Goal: Transaction & Acquisition: Purchase product/service

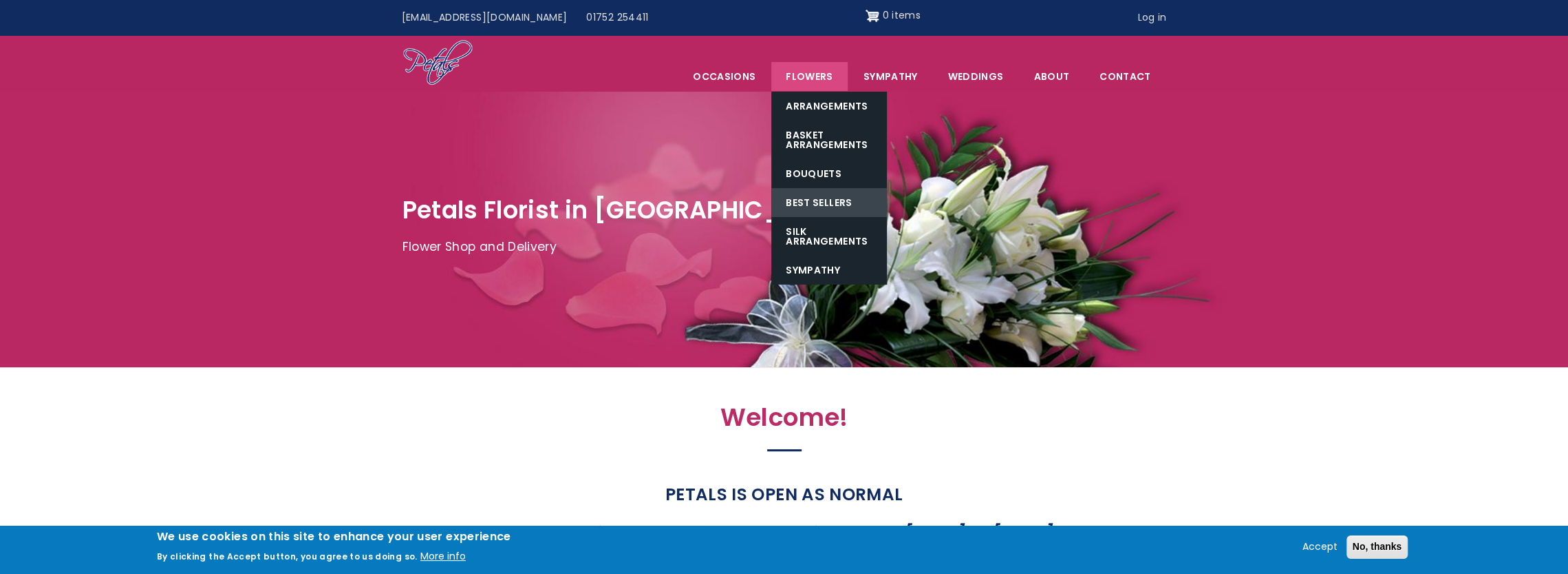
click at [819, 192] on link "Best Sellers" at bounding box center [829, 202] width 116 height 29
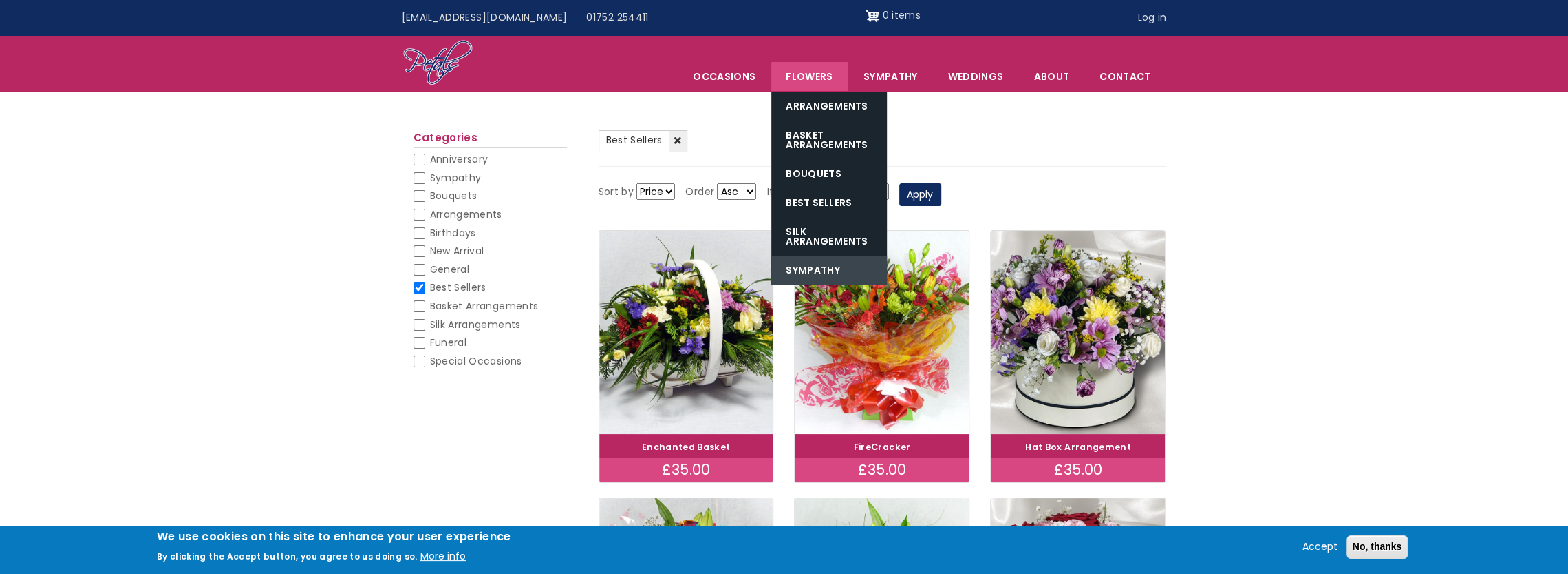
click at [802, 261] on link "Sympathy" at bounding box center [829, 270] width 116 height 29
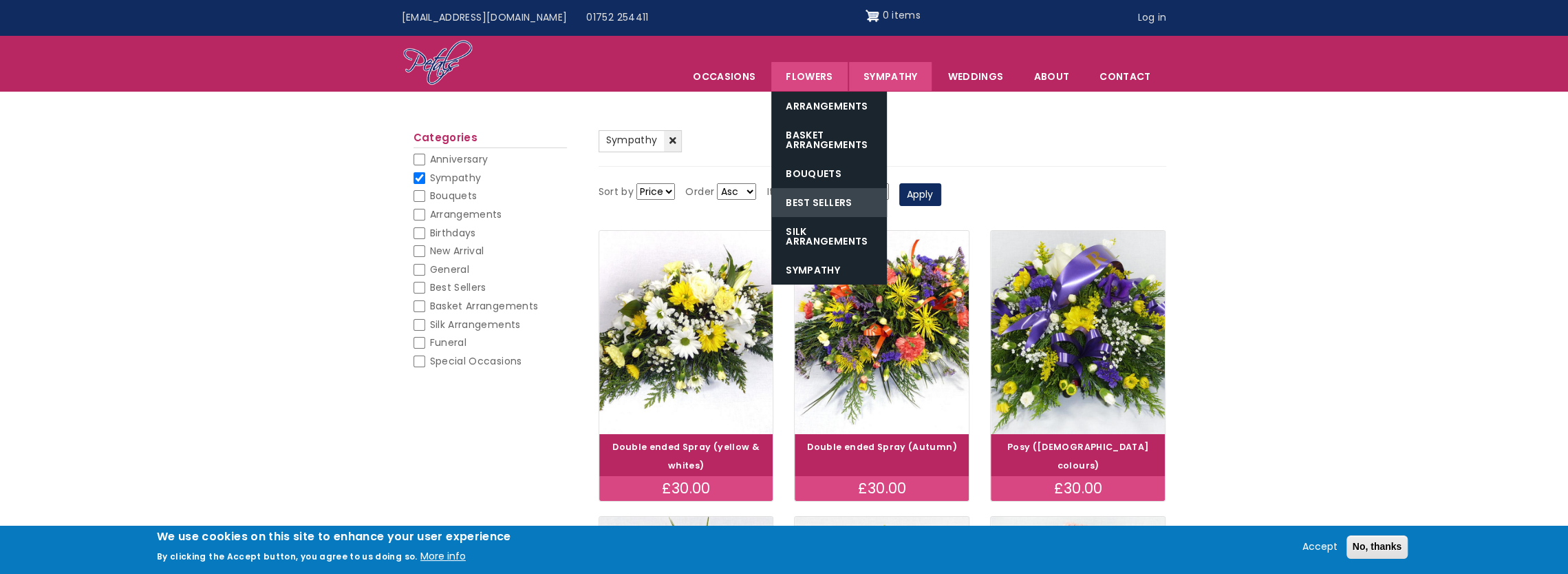
click at [827, 199] on link "Best Sellers" at bounding box center [829, 202] width 116 height 29
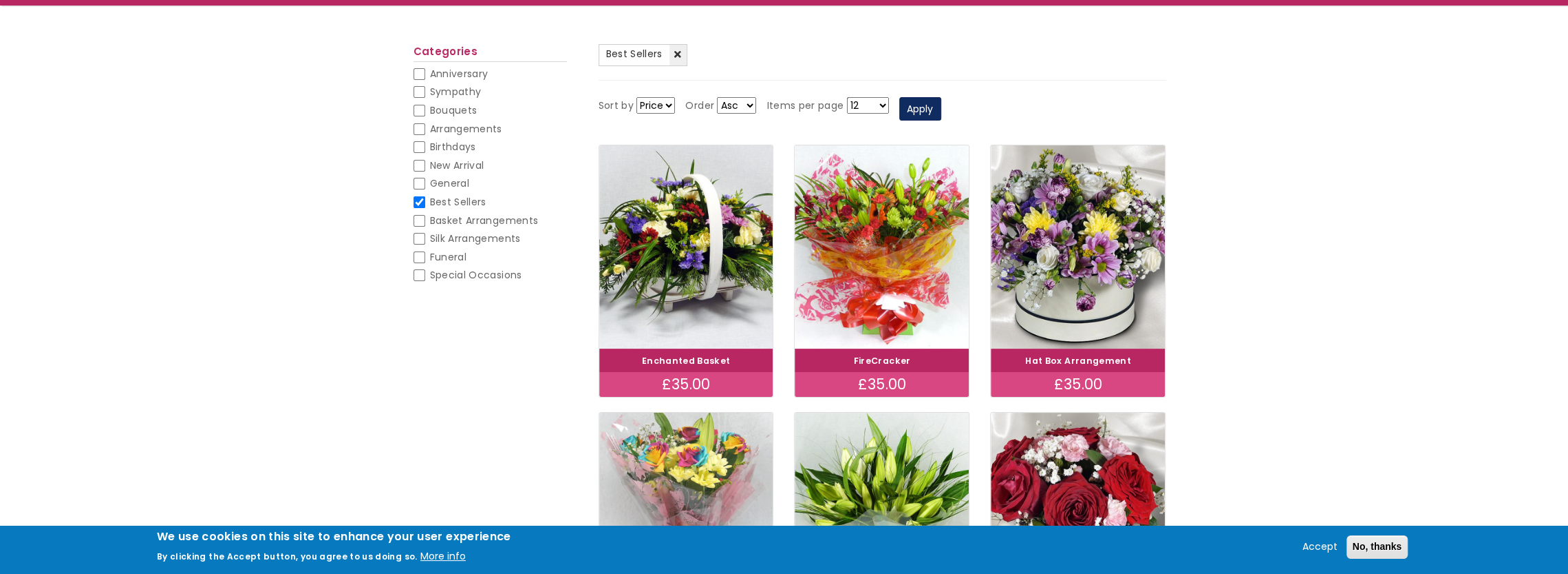
scroll to position [138, 0]
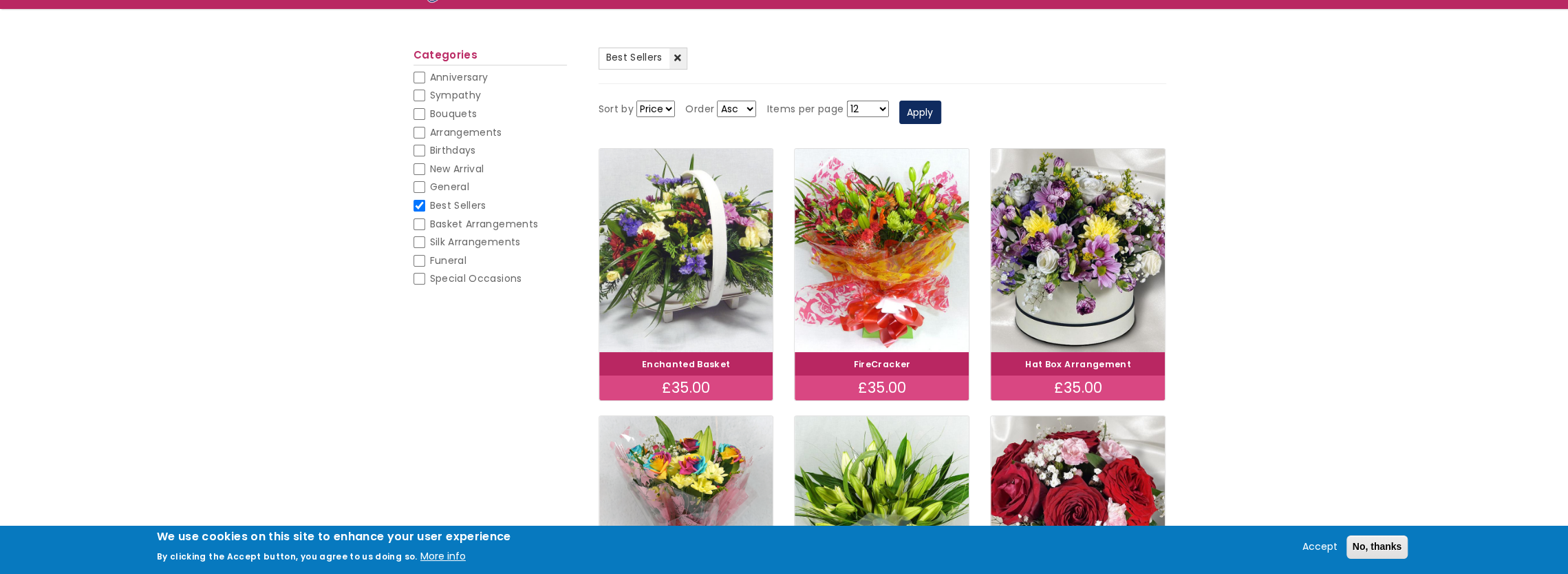
click at [705, 228] on img at bounding box center [685, 250] width 195 height 227
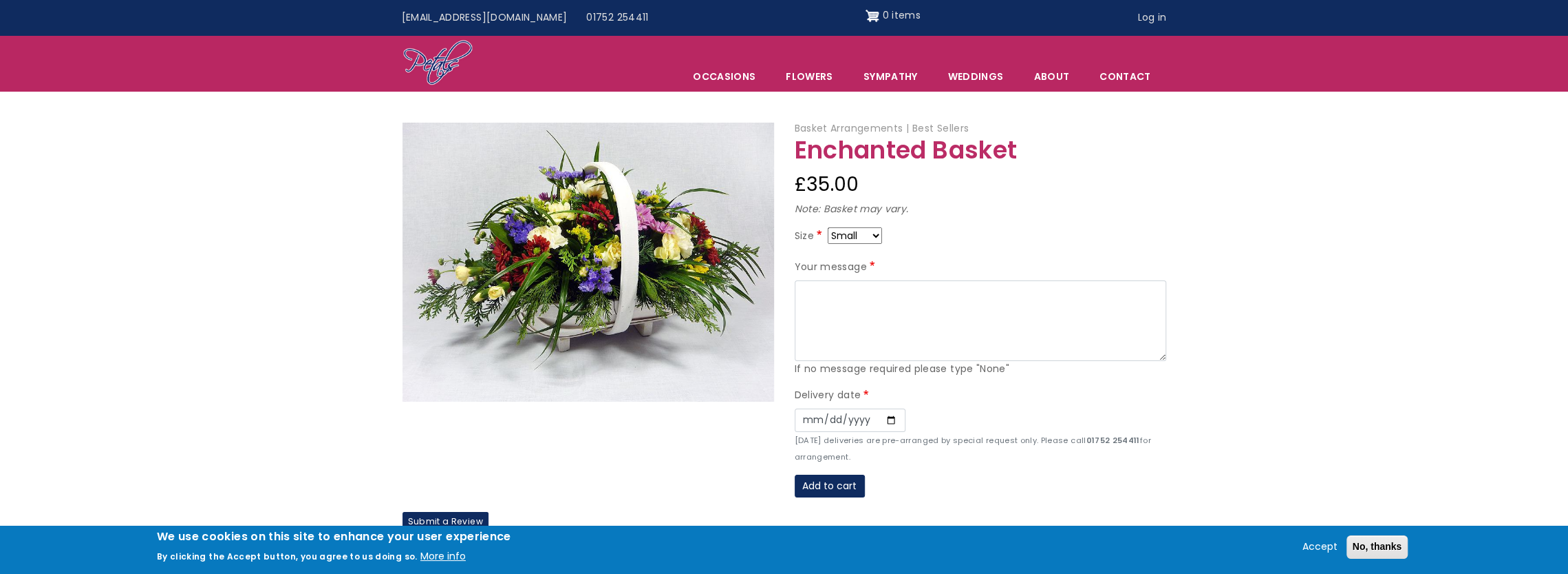
click at [863, 234] on select "Small Medium Large" at bounding box center [855, 236] width 54 height 16
select select "9"
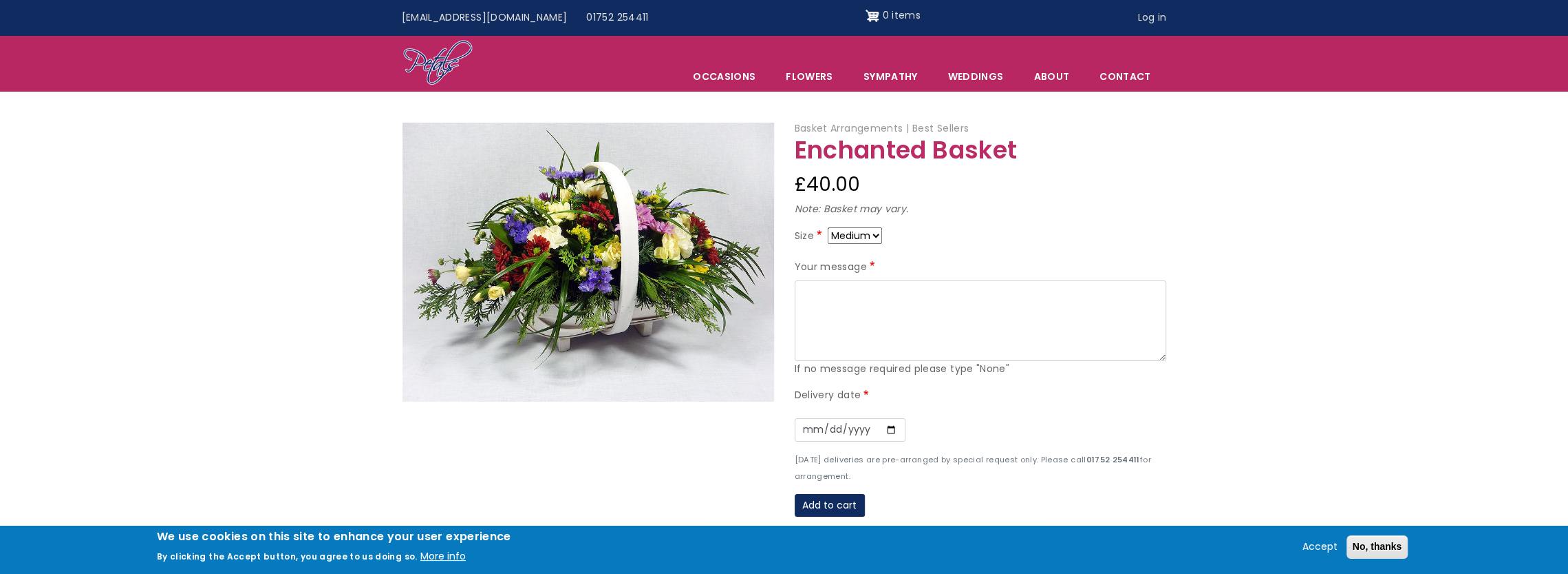
click at [859, 233] on select "Small Medium Large" at bounding box center [855, 236] width 54 height 16
select select "10"
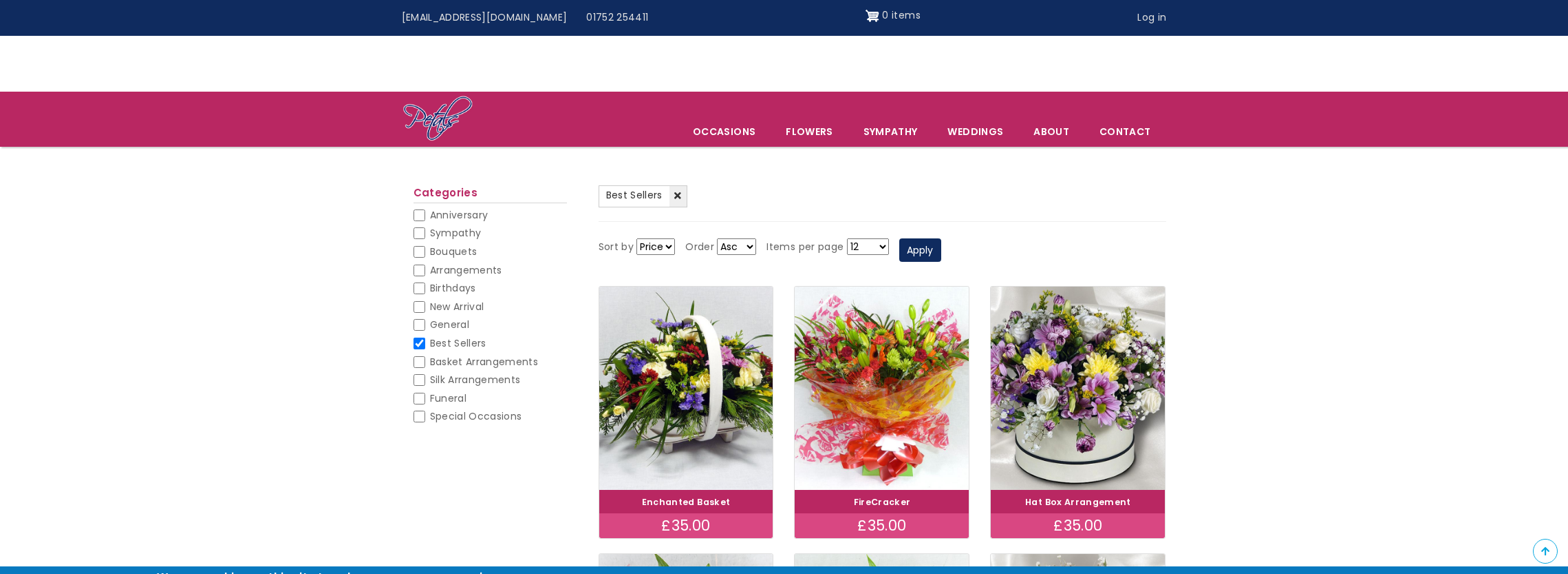
scroll to position [138, 0]
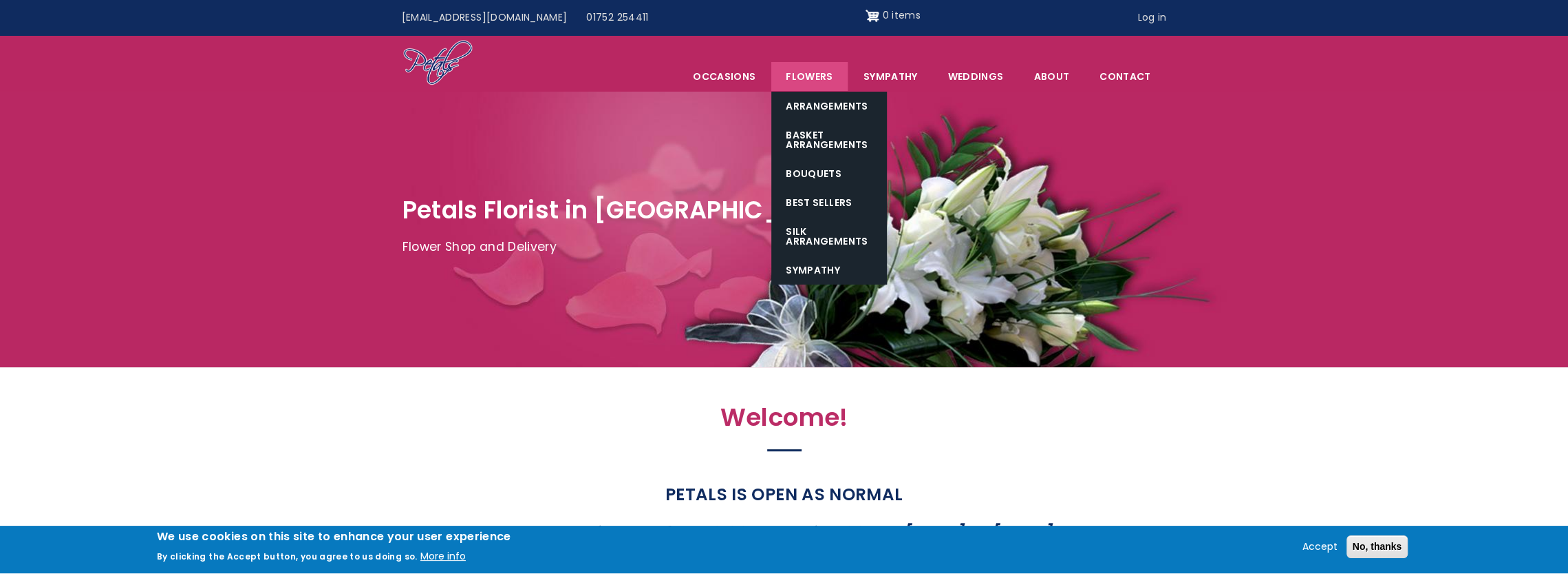
click at [833, 77] on link "Flowers" at bounding box center [809, 76] width 76 height 29
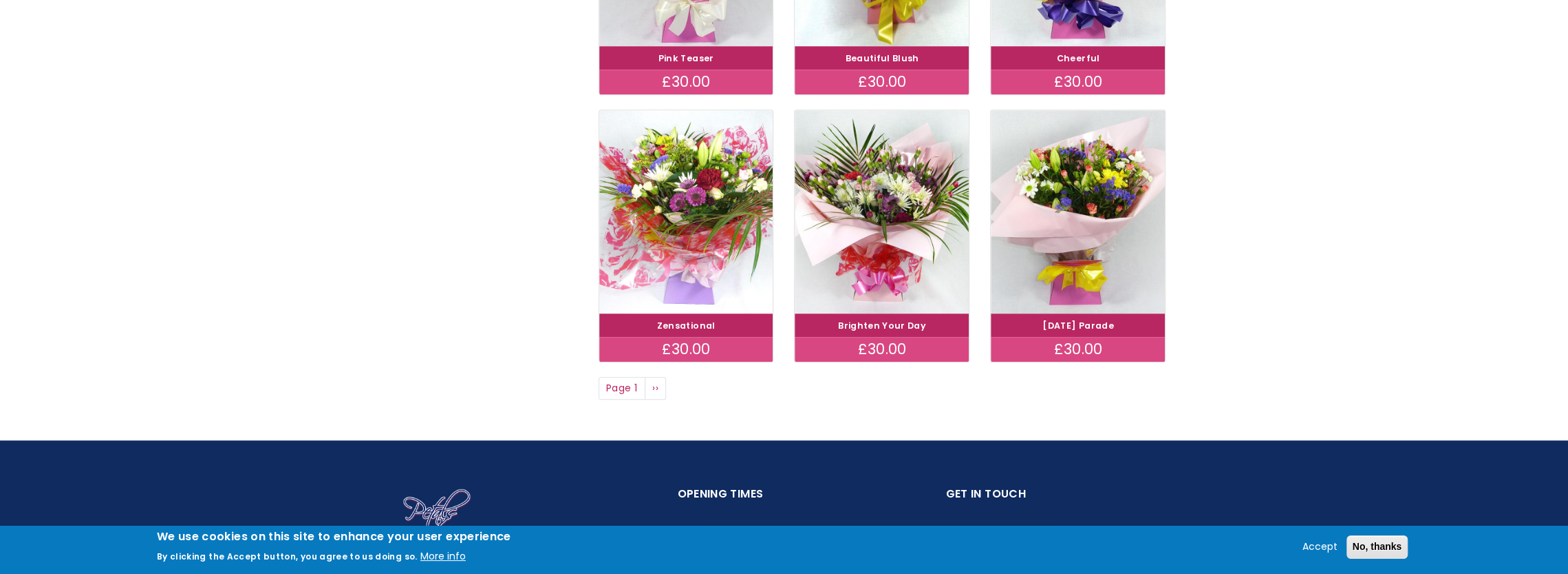
scroll to position [1033, 0]
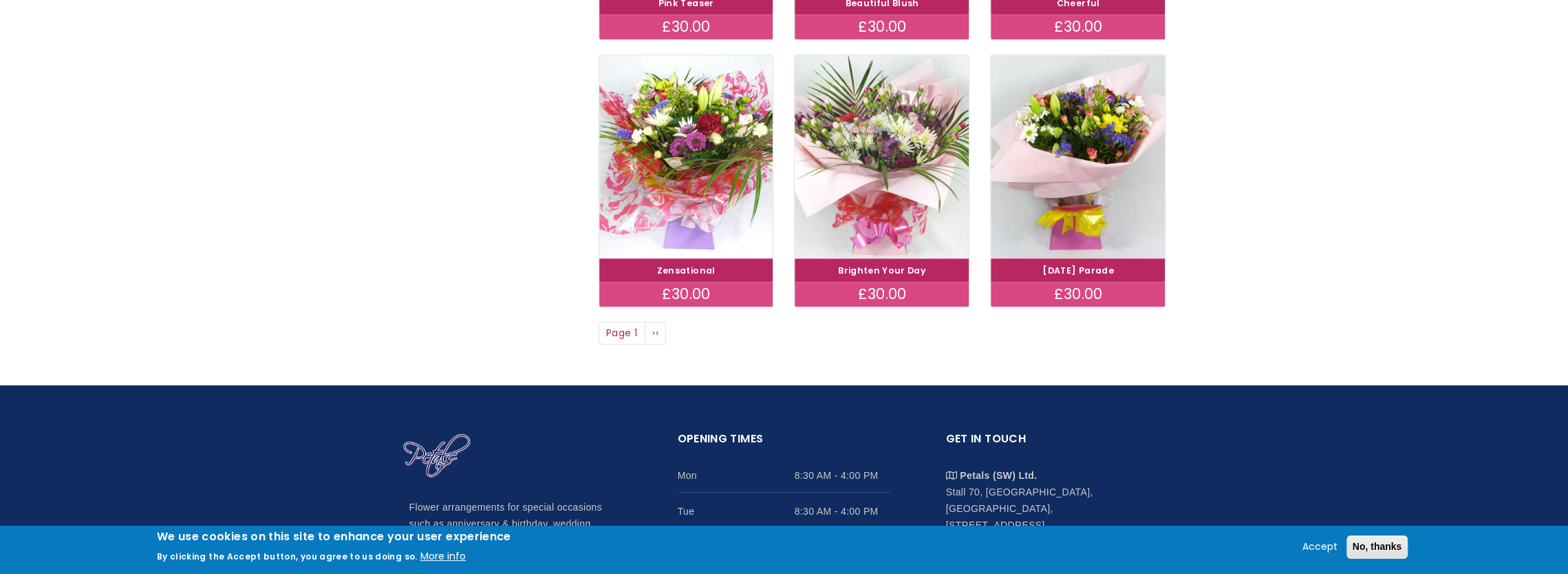
click at [940, 171] on img at bounding box center [882, 156] width 195 height 227
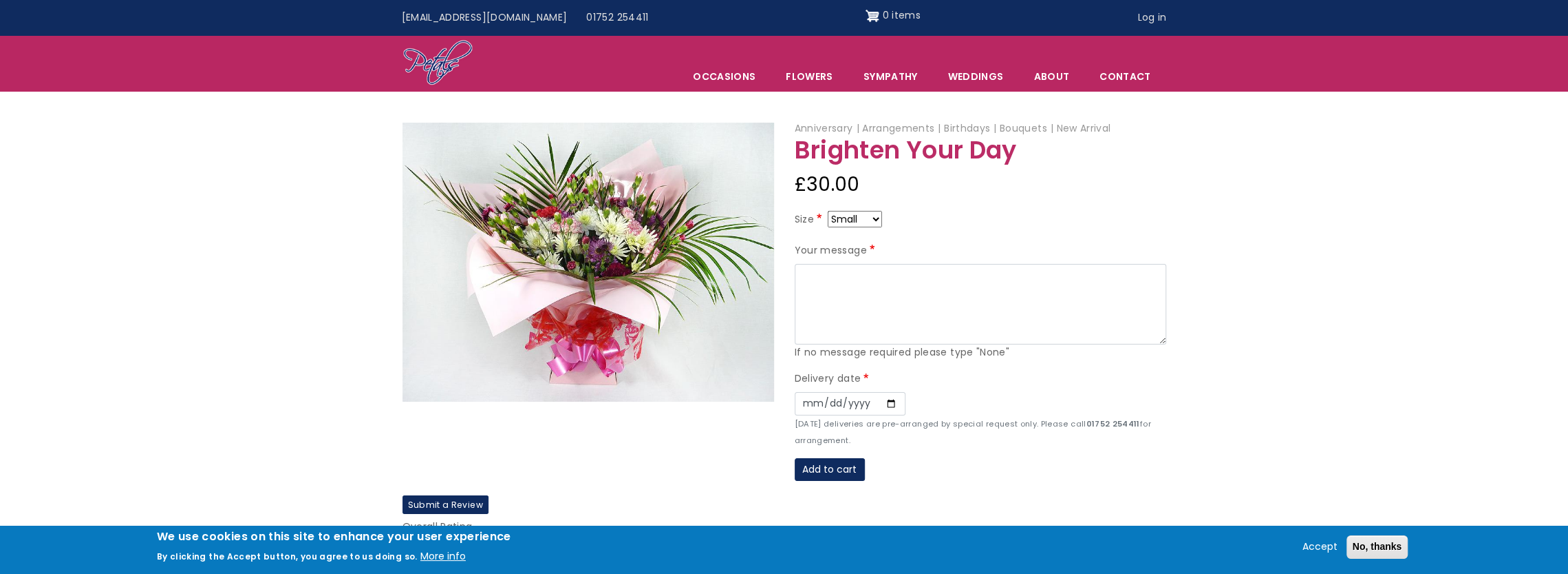
click at [864, 216] on select "Small Medium Large" at bounding box center [855, 219] width 54 height 16
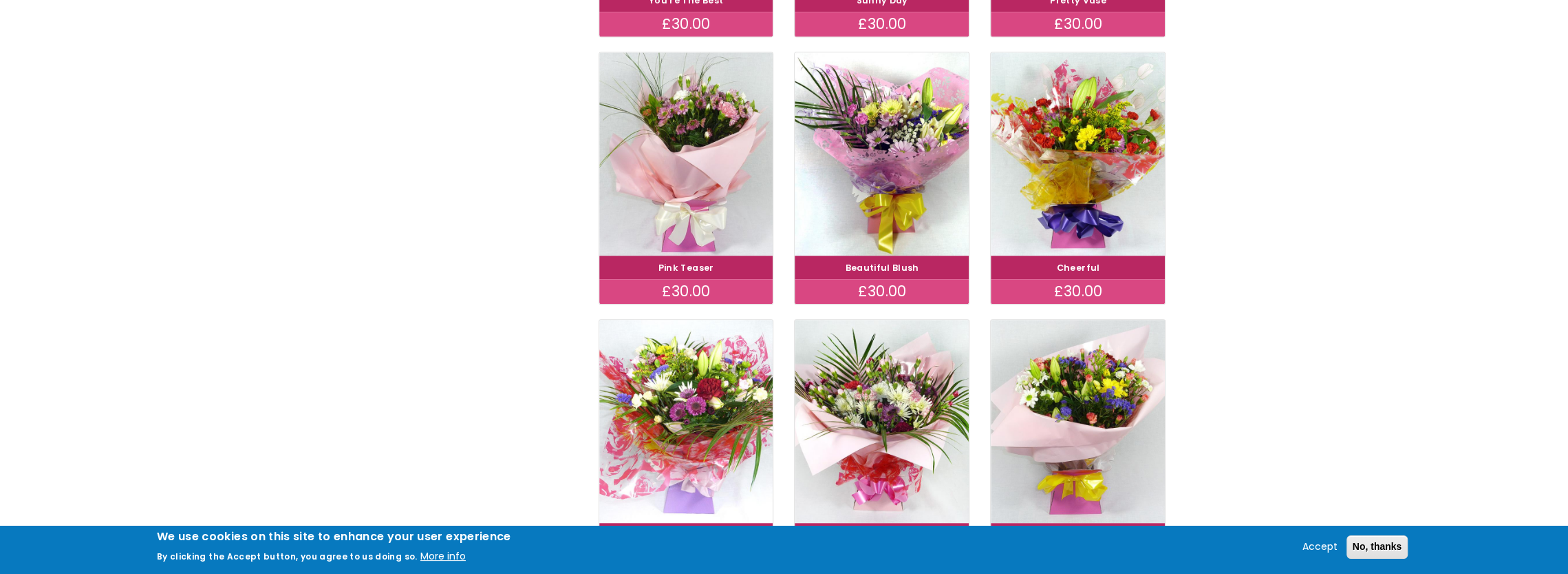
scroll to position [1033, 0]
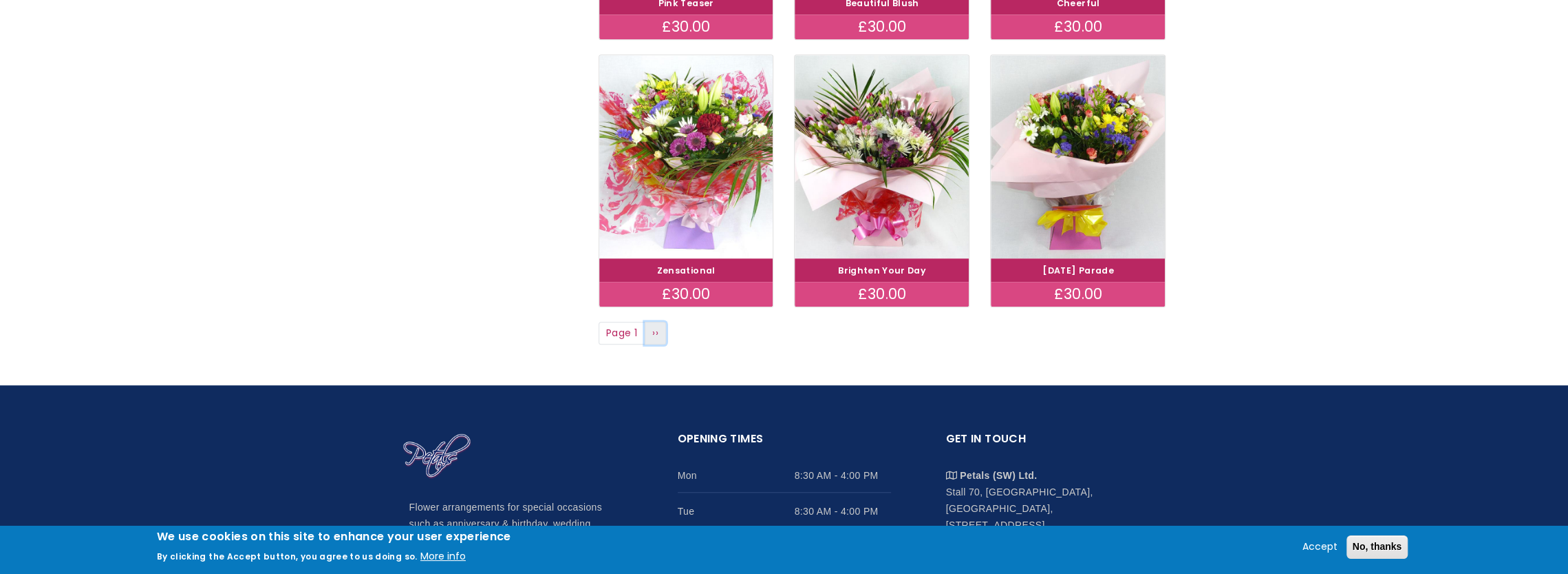
click at [664, 324] on link "Next page ››" at bounding box center [655, 333] width 22 height 23
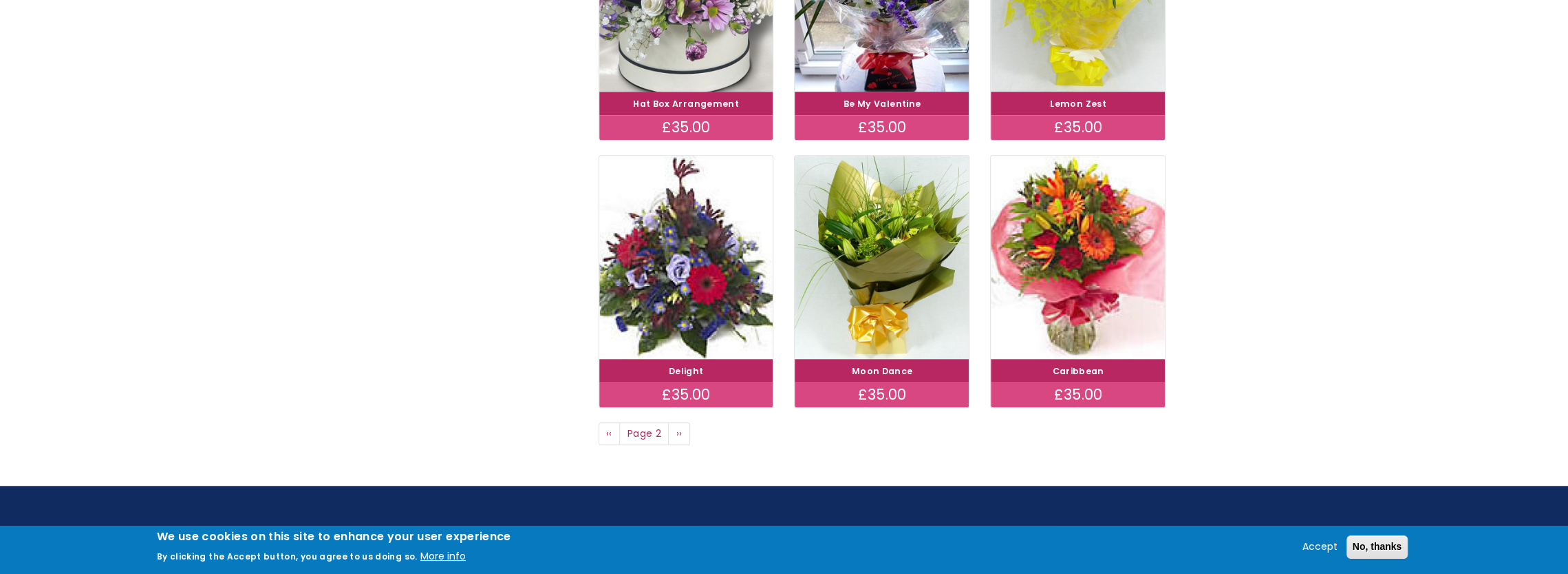
scroll to position [964, 0]
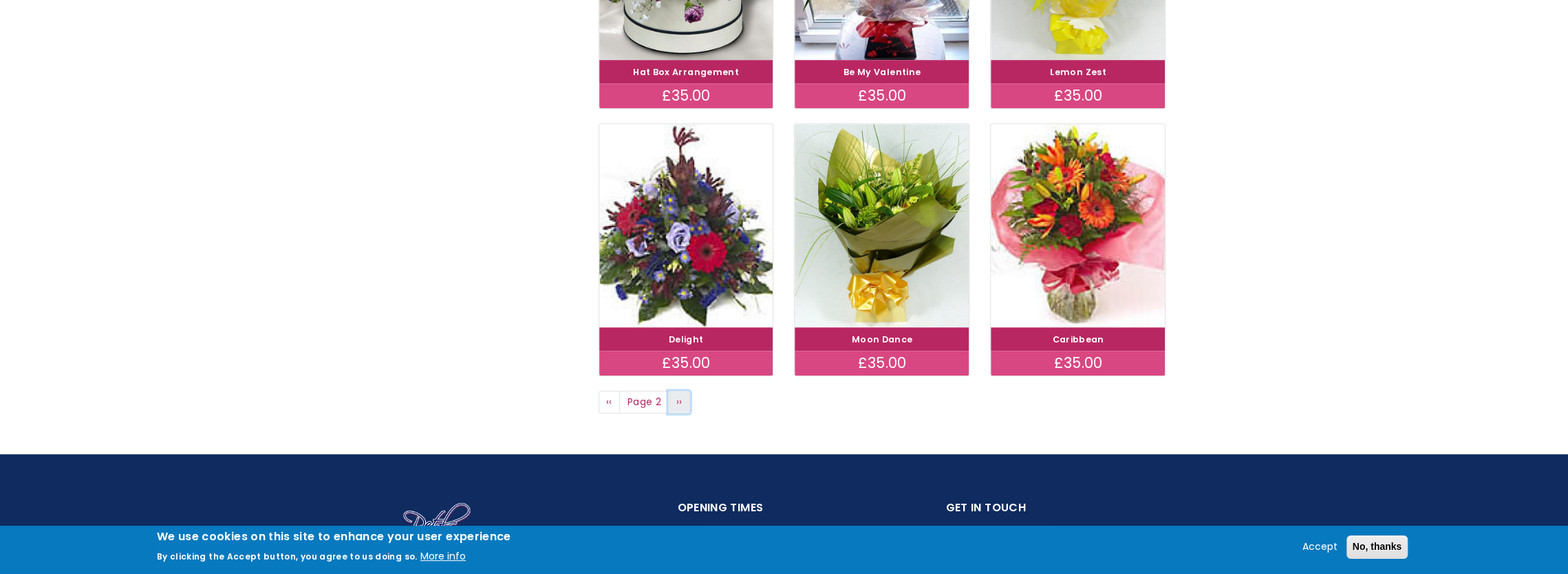
click at [685, 401] on link "Next page ››" at bounding box center [679, 402] width 22 height 23
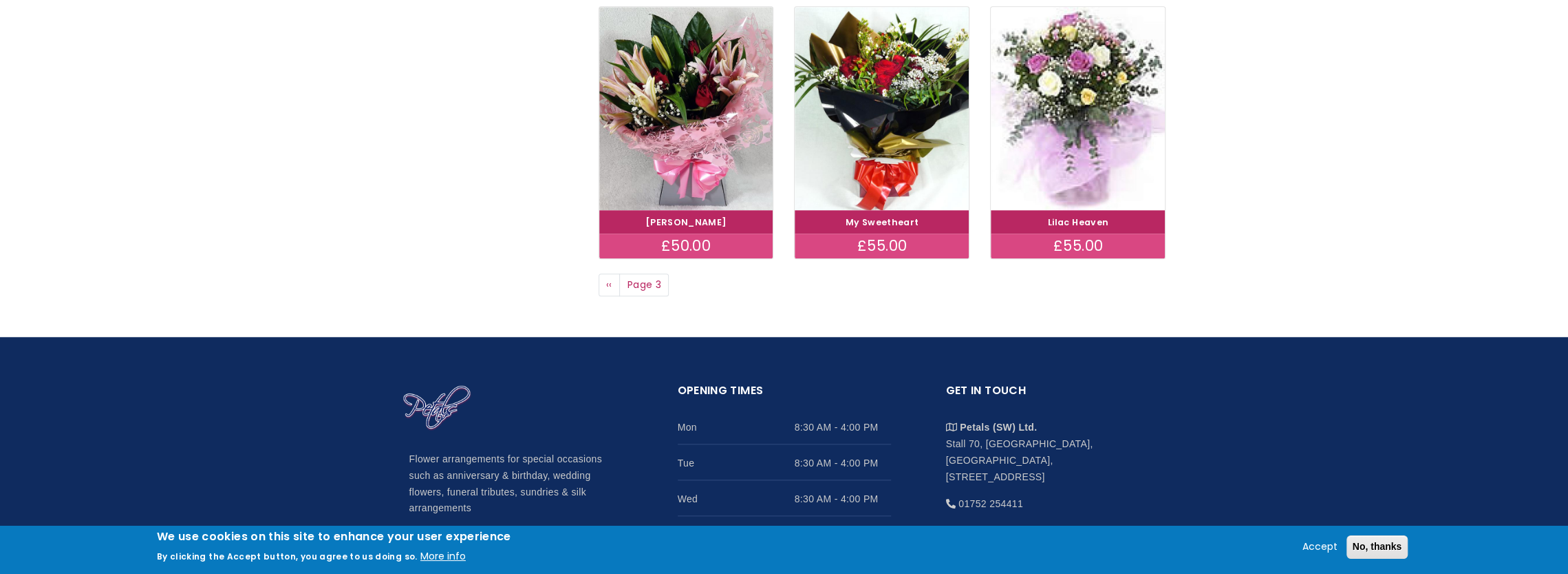
scroll to position [1033, 0]
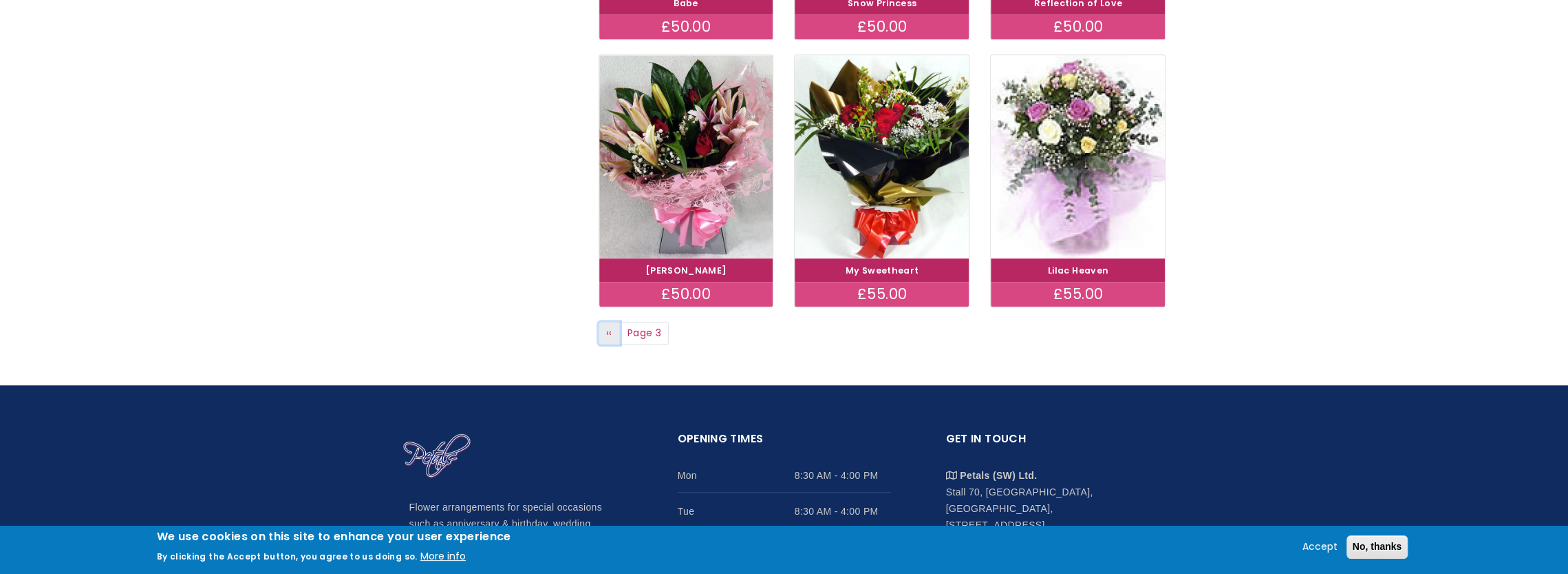
click at [609, 327] on span "‹‹" at bounding box center [609, 332] width 6 height 13
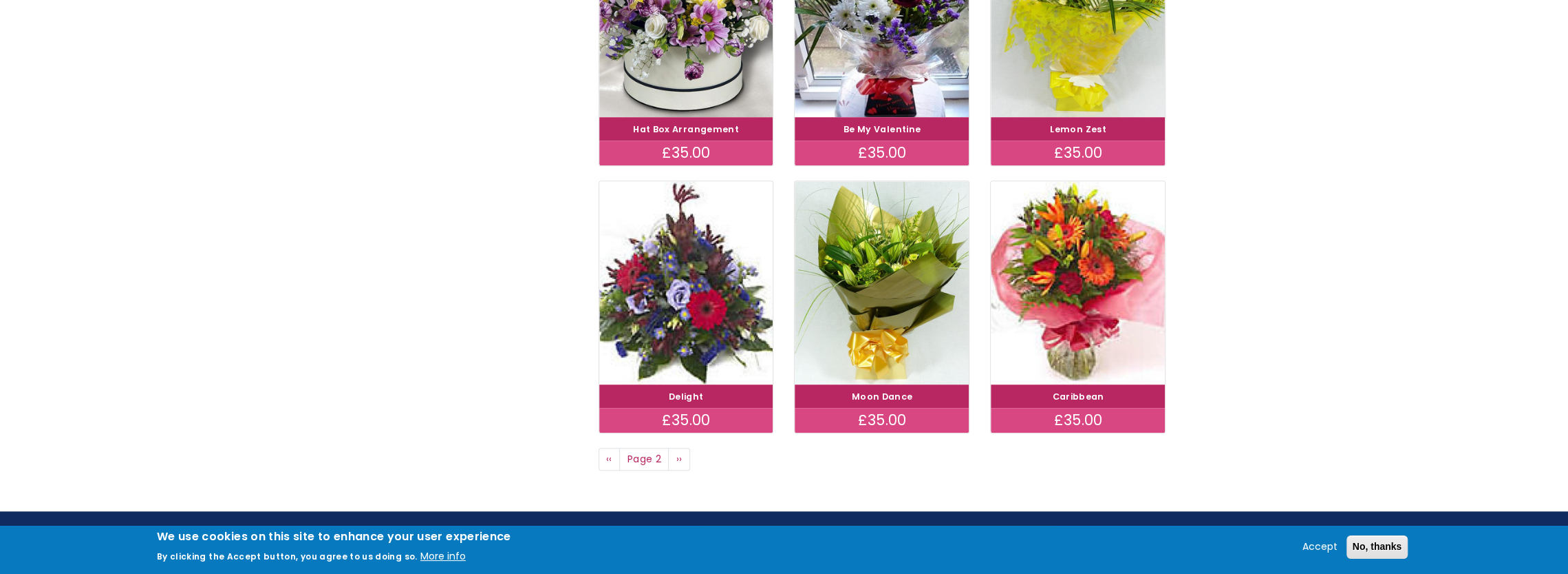
scroll to position [964, 0]
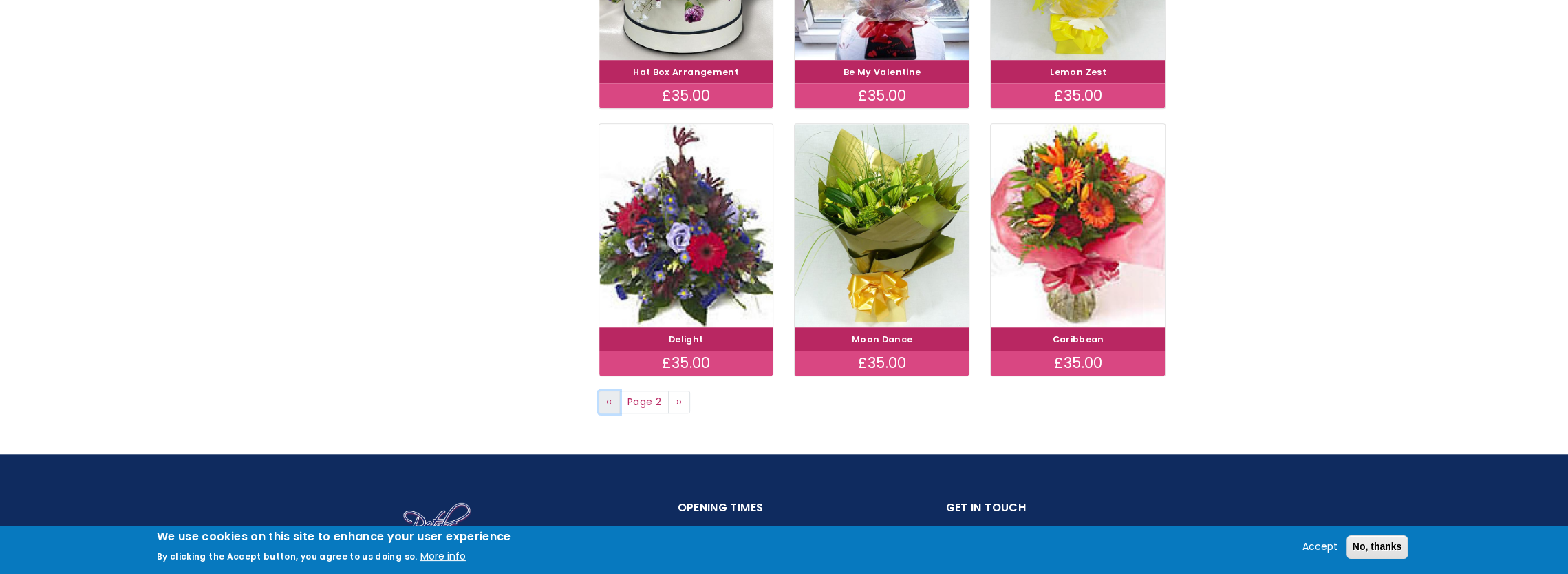
click at [607, 399] on span "‹‹" at bounding box center [609, 401] width 6 height 13
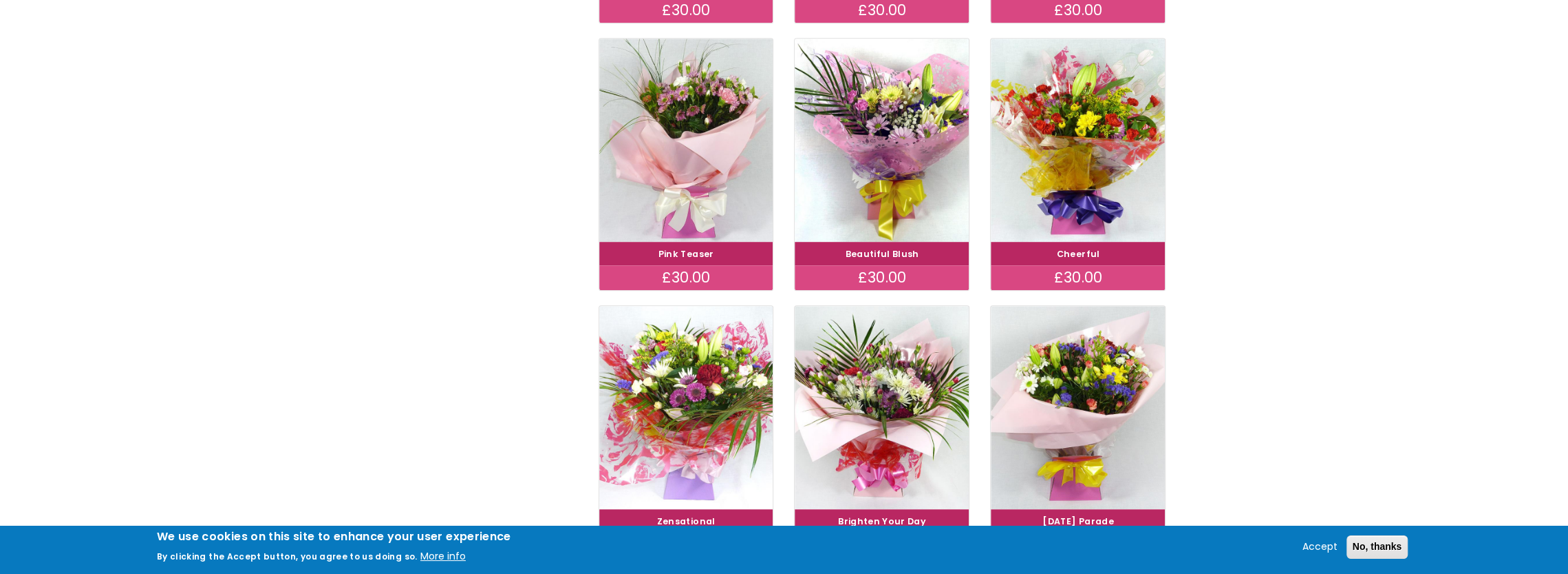
scroll to position [826, 0]
